Goal: Communication & Community: Answer question/provide support

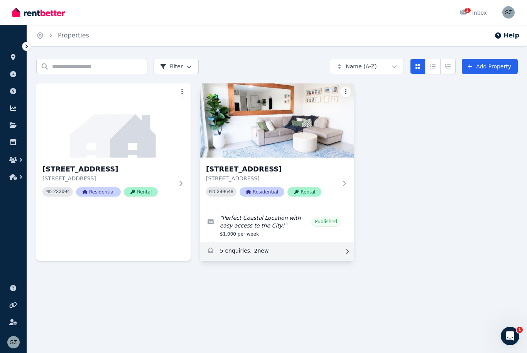
click at [239, 252] on link "Enquiries for 7/2-4 Fern St, Randwick" at bounding box center [277, 251] width 154 height 19
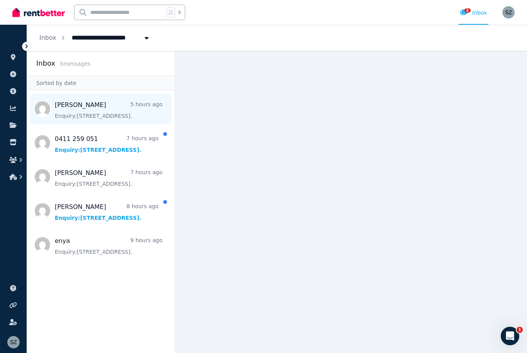
click at [70, 111] on span "Message list" at bounding box center [101, 108] width 148 height 31
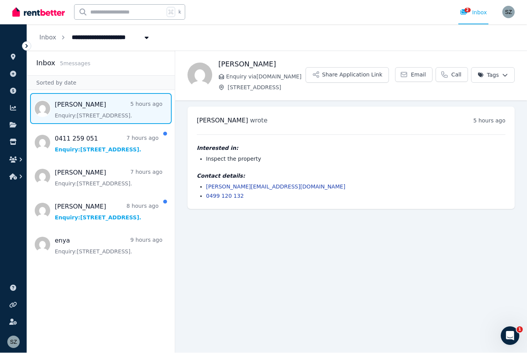
scroll to position [25, 0]
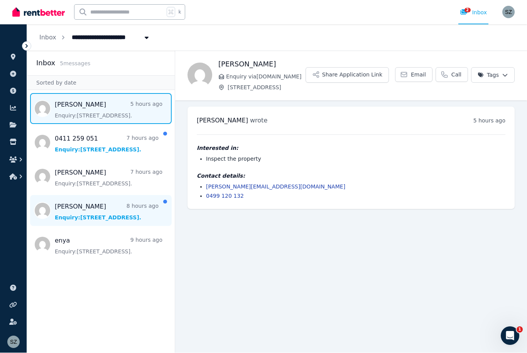
drag, startPoint x: 137, startPoint y: 177, endPoint x: 136, endPoint y: 203, distance: 25.5
click at [136, 195] on span "Message list" at bounding box center [101, 210] width 148 height 31
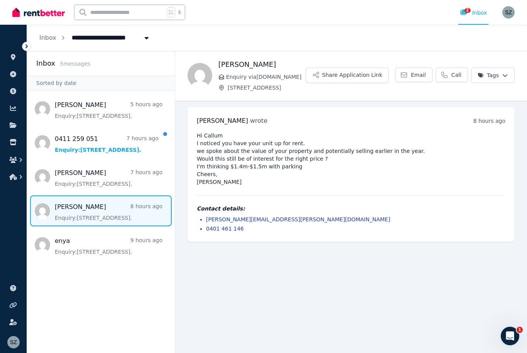
scroll to position [25, 0]
click at [488, 68] on button "Tags" at bounding box center [493, 75] width 44 height 15
click at [488, 54] on html "**********" at bounding box center [263, 176] width 527 height 353
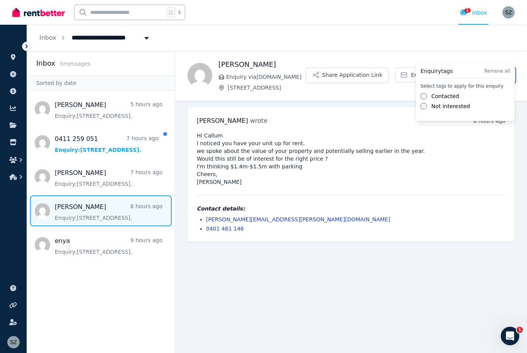
click at [488, 54] on html "**********" at bounding box center [263, 176] width 527 height 353
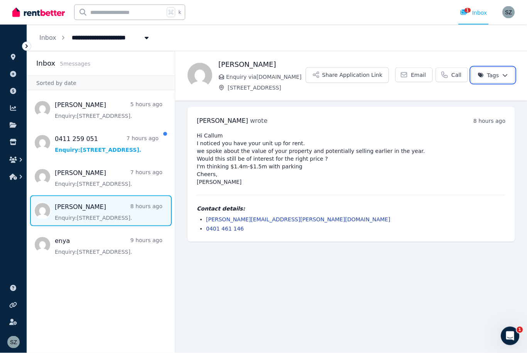
scroll to position [0, 0]
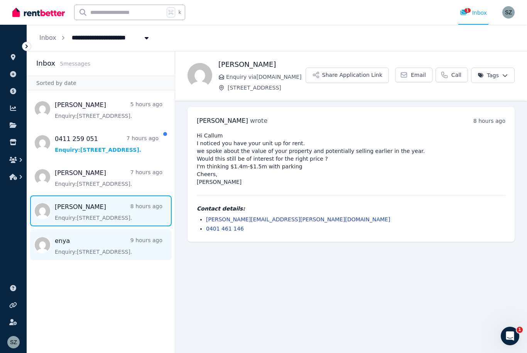
click at [80, 245] on span "Message list" at bounding box center [101, 244] width 148 height 31
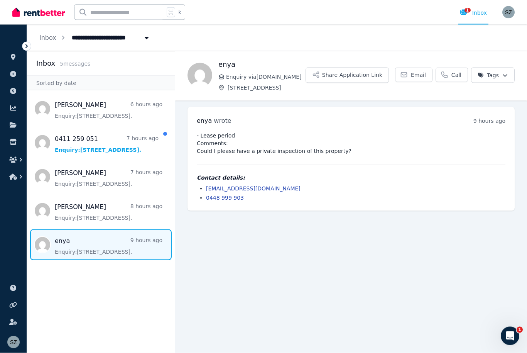
scroll to position [25, 0]
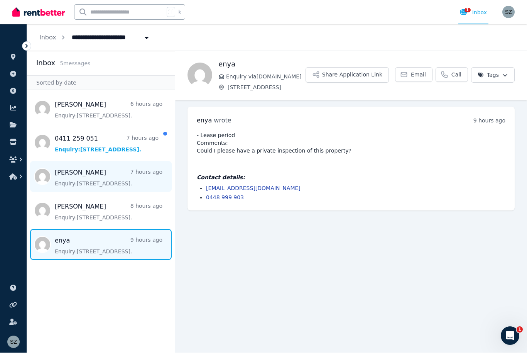
click at [74, 161] on span "Message list" at bounding box center [101, 176] width 148 height 31
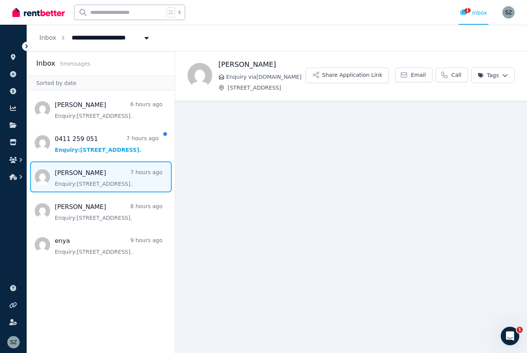
scroll to position [25, 0]
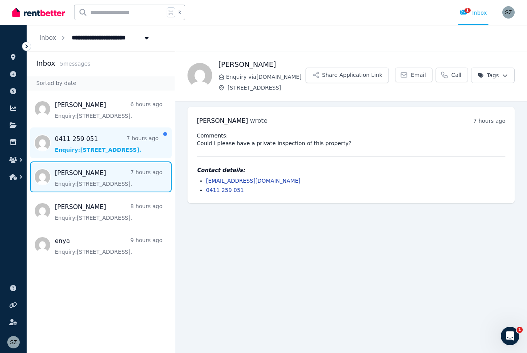
click at [85, 127] on span "Message list" at bounding box center [101, 142] width 148 height 31
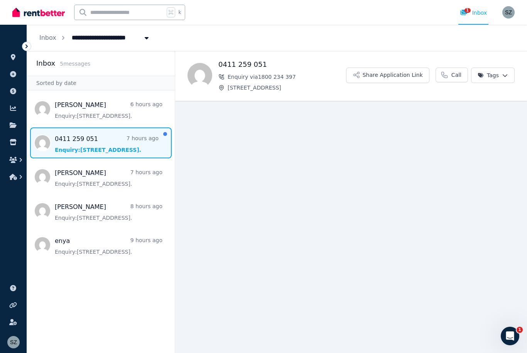
scroll to position [25, 0]
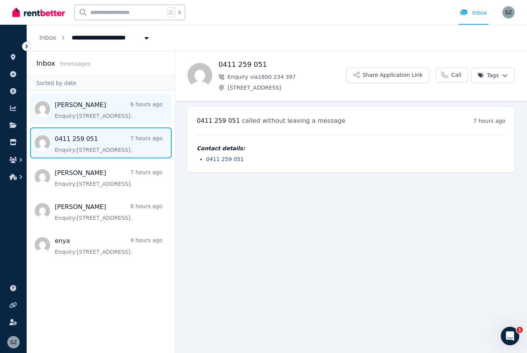
click at [125, 93] on span "Message list" at bounding box center [101, 108] width 148 height 31
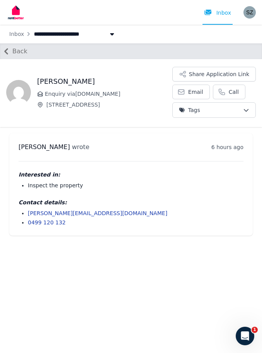
click at [17, 50] on span "Back" at bounding box center [19, 51] width 15 height 9
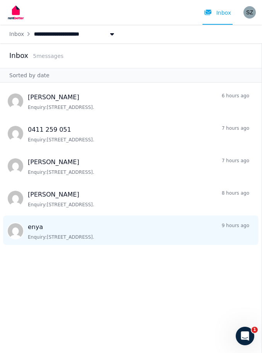
click at [45, 235] on span "Message list" at bounding box center [130, 229] width 261 height 29
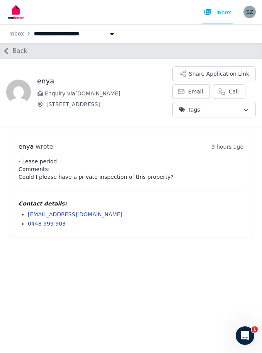
scroll to position [25, 0]
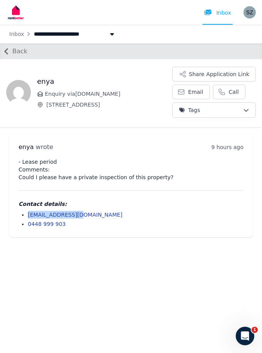
drag, startPoint x: 84, startPoint y: 188, endPoint x: 29, endPoint y: 189, distance: 55.6
click at [29, 211] on li "[EMAIL_ADDRESS][DOMAIN_NAME]" at bounding box center [135, 215] width 215 height 8
click at [14, 47] on span "Back" at bounding box center [19, 51] width 15 height 9
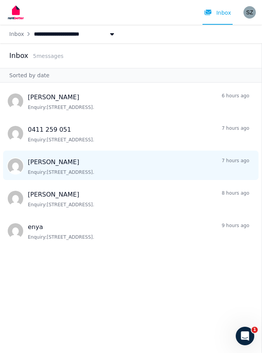
click at [59, 150] on span "Message list" at bounding box center [130, 164] width 261 height 29
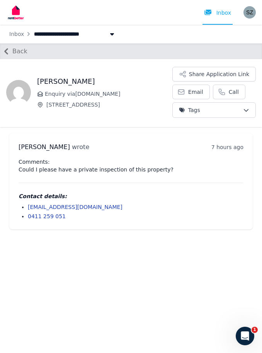
click at [22, 47] on span "Back" at bounding box center [19, 51] width 15 height 9
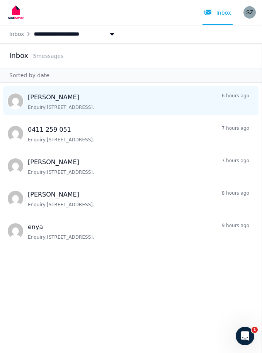
click at [41, 86] on span "Message list" at bounding box center [130, 100] width 261 height 29
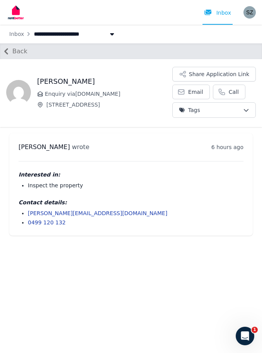
click at [16, 47] on span "Back" at bounding box center [19, 51] width 15 height 9
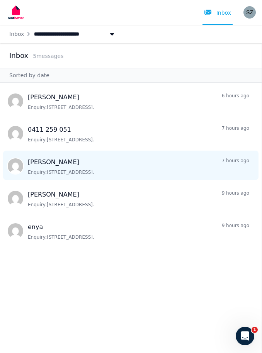
drag, startPoint x: 54, startPoint y: 142, endPoint x: 107, endPoint y: 166, distance: 58.5
click at [55, 150] on span "Message list" at bounding box center [130, 164] width 261 height 29
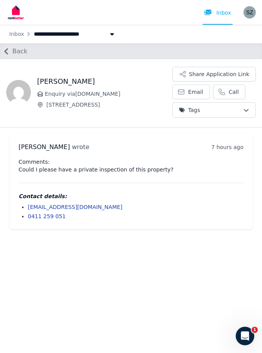
click at [25, 47] on span "Back" at bounding box center [19, 51] width 15 height 9
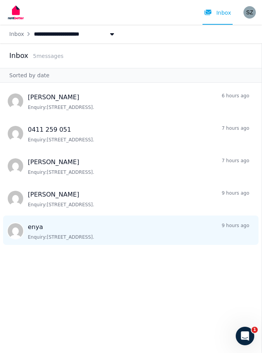
click at [73, 215] on span "Message list" at bounding box center [130, 229] width 261 height 29
